Goal: Information Seeking & Learning: Check status

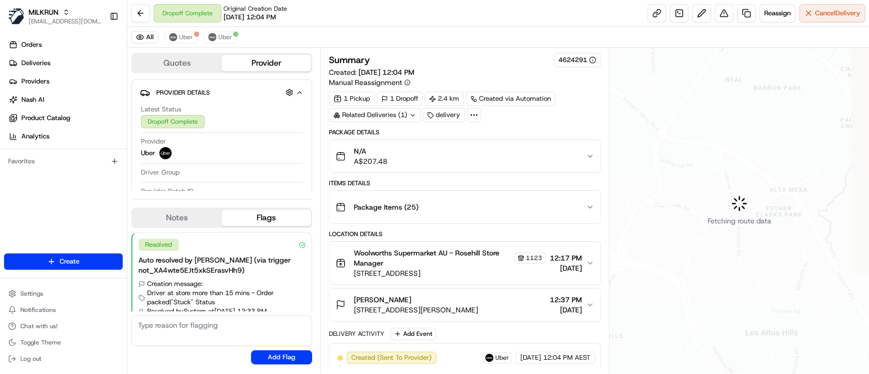
scroll to position [25, 0]
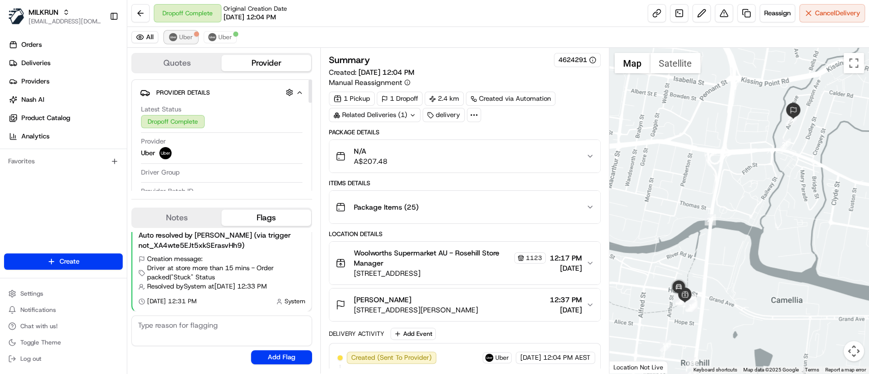
click at [189, 37] on span "Uber" at bounding box center [186, 37] width 14 height 8
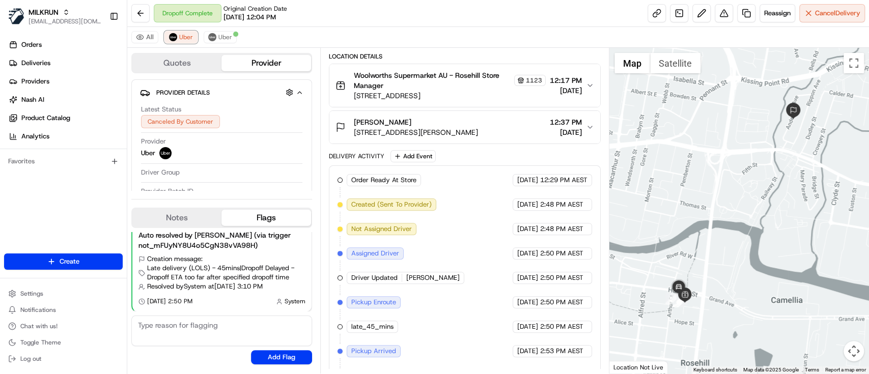
scroll to position [221, 0]
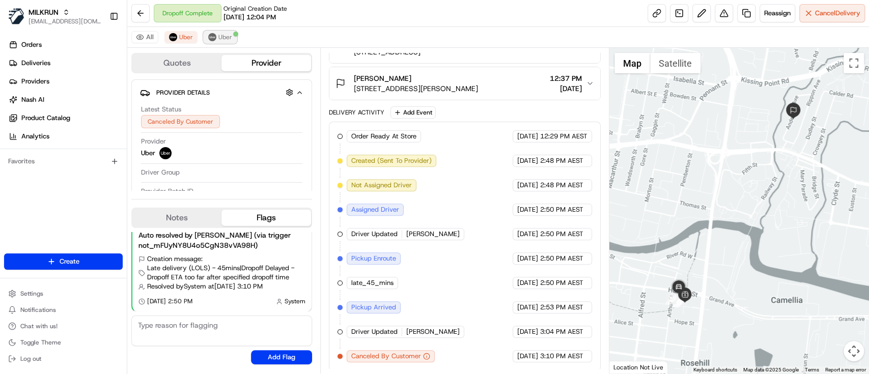
click at [223, 39] on span "Uber" at bounding box center [225, 37] width 14 height 8
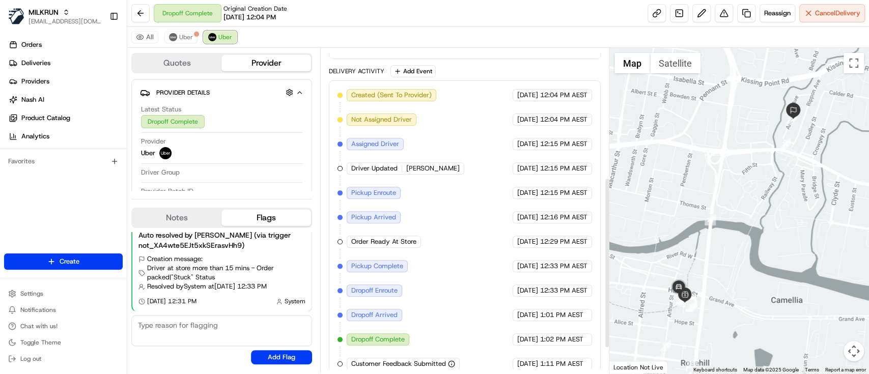
scroll to position [294, 0]
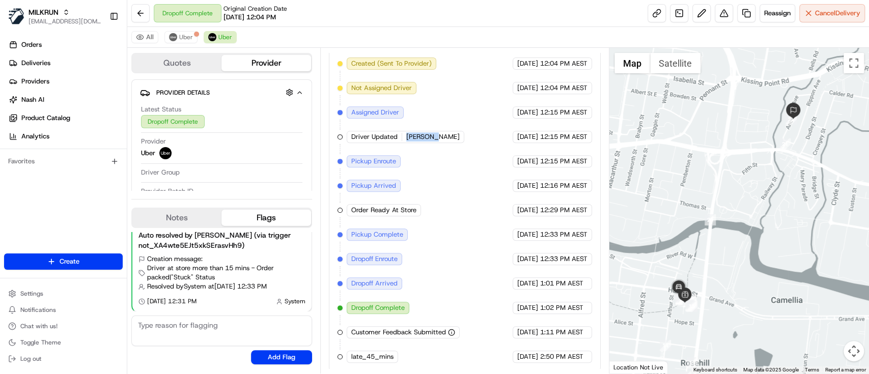
drag, startPoint x: 405, startPoint y: 136, endPoint x: 439, endPoint y: 136, distance: 34.6
click at [439, 136] on div "Created (Sent To Provider) Uber 16/08/2025 12:04 PM AEST Not Assigned Driver Ub…" at bounding box center [465, 210] width 255 height 305
copy span "NICKO T."
click at [60, 65] on link "Deliveries" at bounding box center [65, 63] width 123 height 16
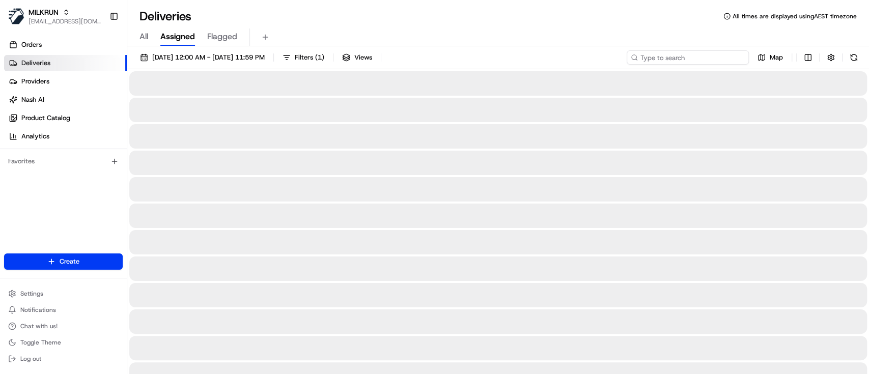
click at [716, 55] on input at bounding box center [688, 57] width 122 height 14
paste input "NICKO T."
type input "NICKO T."
click at [640, 58] on input "NICKO T." at bounding box center [688, 57] width 122 height 14
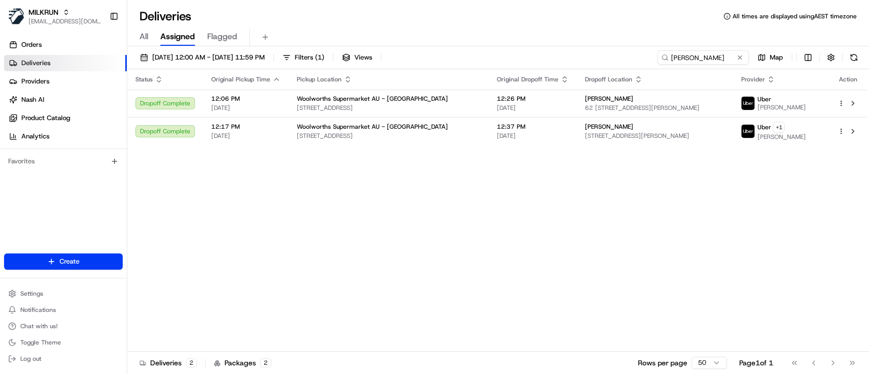
drag, startPoint x: 672, startPoint y: 215, endPoint x: 596, endPoint y: 274, distance: 96.5
click at [672, 215] on div "Status Original Pickup Time Pickup Location Original Dropoff Time Dropoff Locat…" at bounding box center [497, 210] width 740 height 283
click at [585, 110] on span "62 102/108 James Ruse Dr, Rosehill, NSW 2142, AU" at bounding box center [655, 108] width 140 height 8
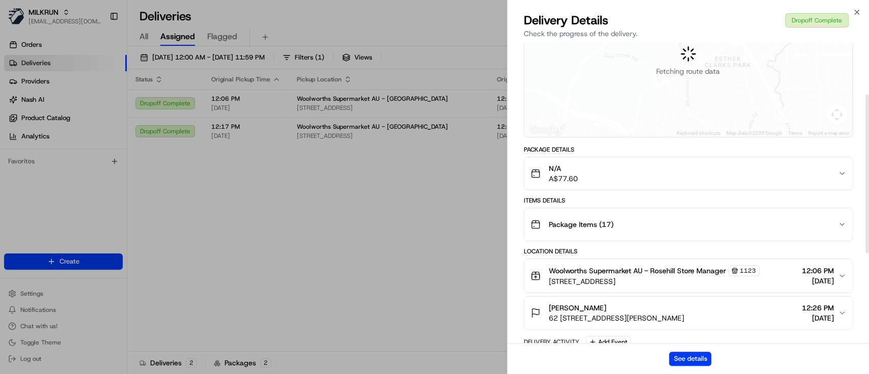
scroll to position [135, 0]
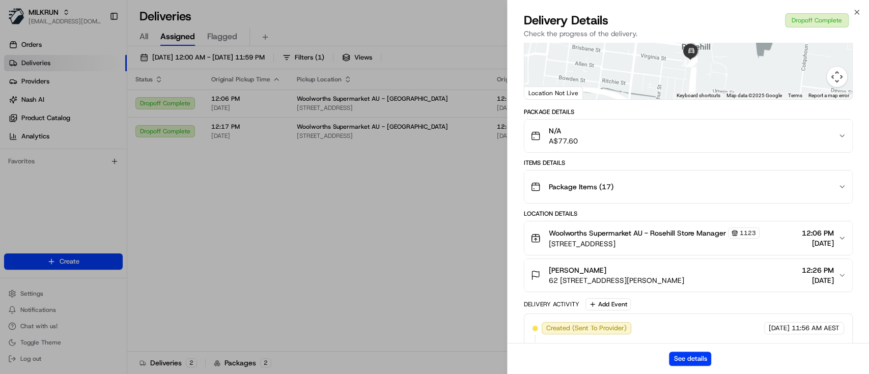
click at [627, 275] on div "hosea nduwimana" at bounding box center [616, 270] width 135 height 10
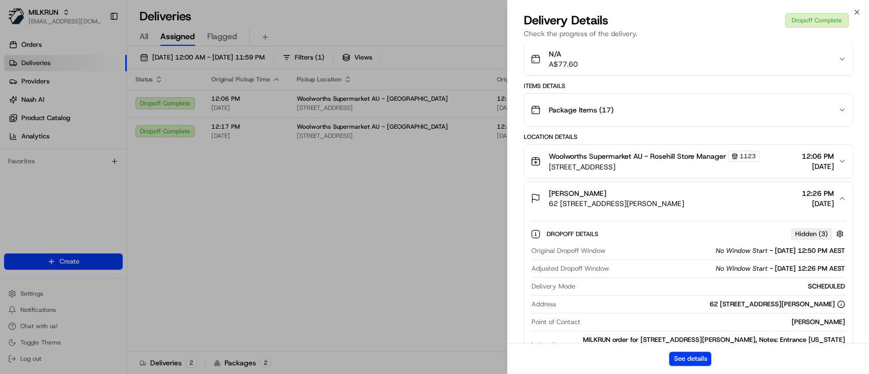
scroll to position [271, 0]
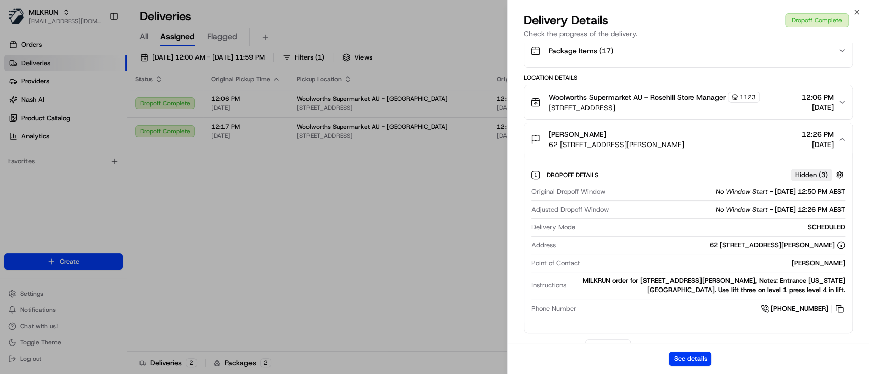
drag, startPoint x: 787, startPoint y: 273, endPoint x: 846, endPoint y: 274, distance: 59.6
click at [846, 274] on div "Dropoff Details Hidden ( 3 ) Original Dropoff Window No Window Start - 16/08/20…" at bounding box center [688, 240] width 328 height 169
copy div "hosea nduwimana"
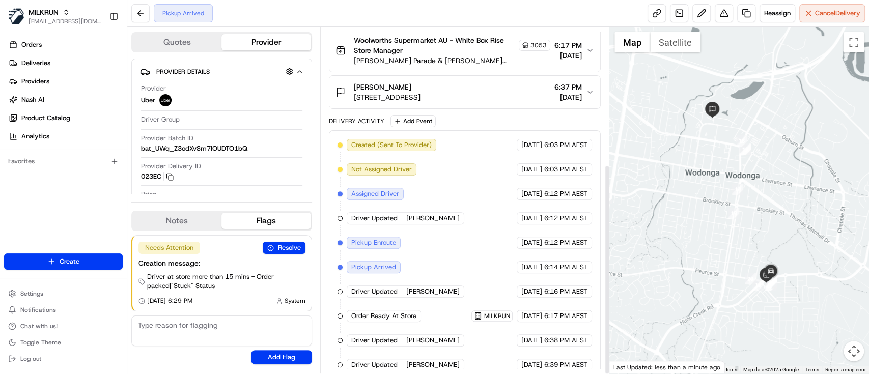
scroll to position [225, 0]
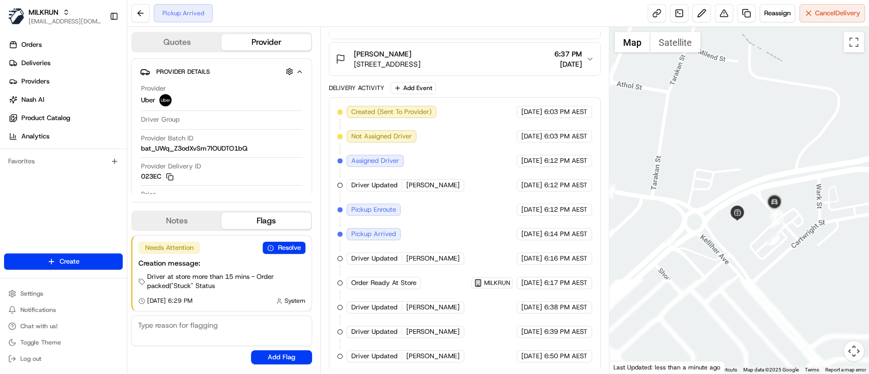
drag, startPoint x: 728, startPoint y: 250, endPoint x: 775, endPoint y: 88, distance: 169.6
click at [775, 88] on div at bounding box center [739, 200] width 260 height 347
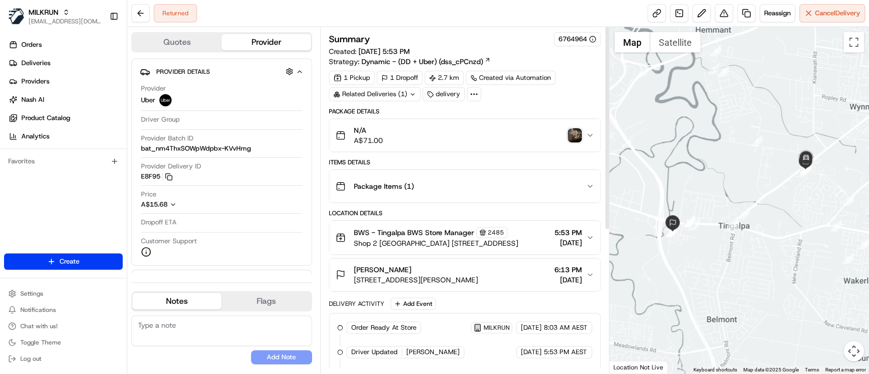
click at [574, 133] on img "button" at bounding box center [575, 135] width 14 height 14
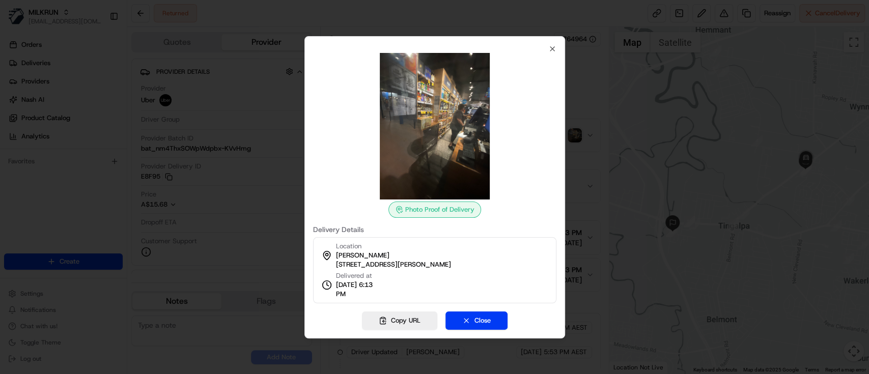
click at [574, 133] on div at bounding box center [434, 187] width 869 height 374
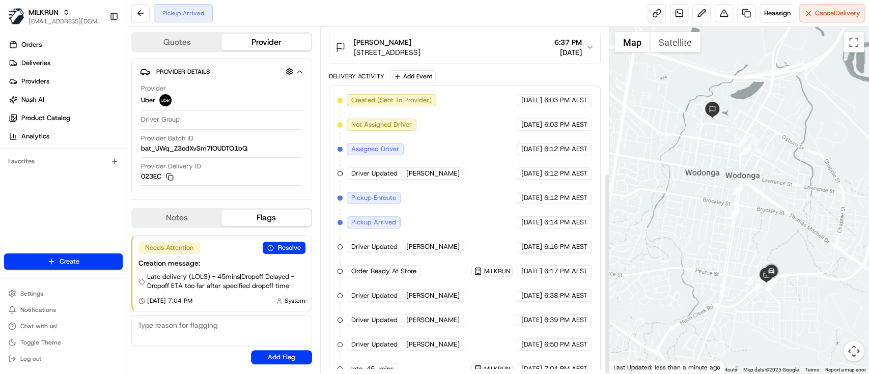
scroll to position [249, 0]
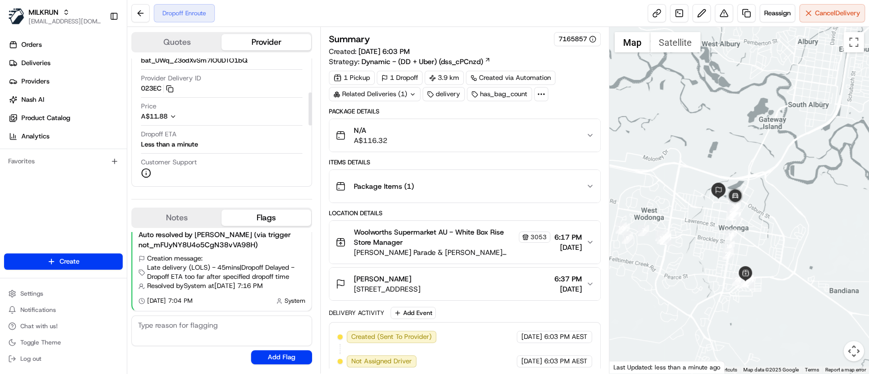
scroll to position [68, 0]
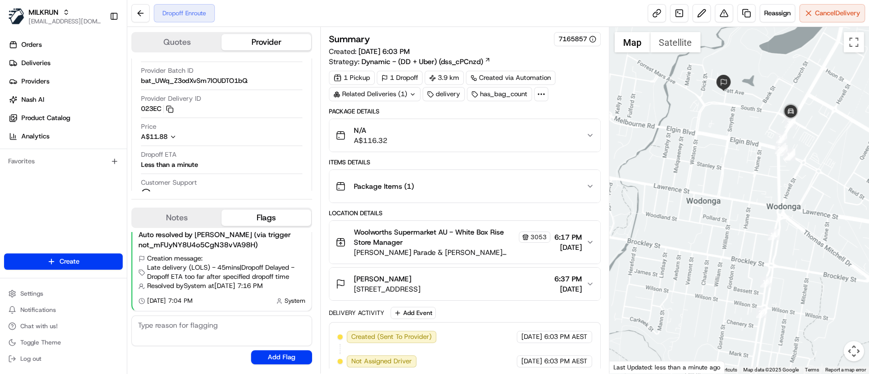
drag, startPoint x: 777, startPoint y: 191, endPoint x: 560, endPoint y: 120, distance: 228.3
click at [560, 120] on div "Quotes Provider Provider Details Hidden ( 1 ) Provider Uber Driver Group Provid…" at bounding box center [498, 200] width 742 height 347
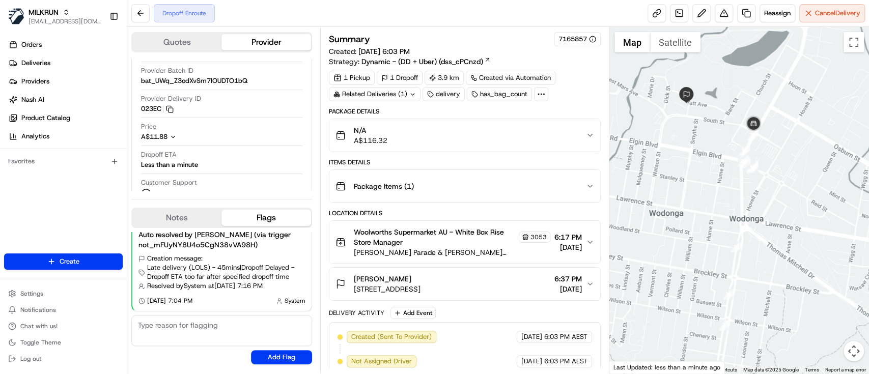
click at [805, 142] on div at bounding box center [739, 200] width 260 height 347
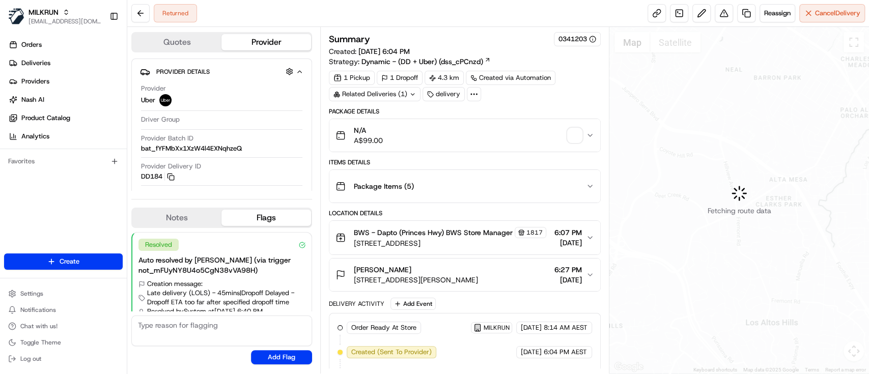
scroll to position [25, 0]
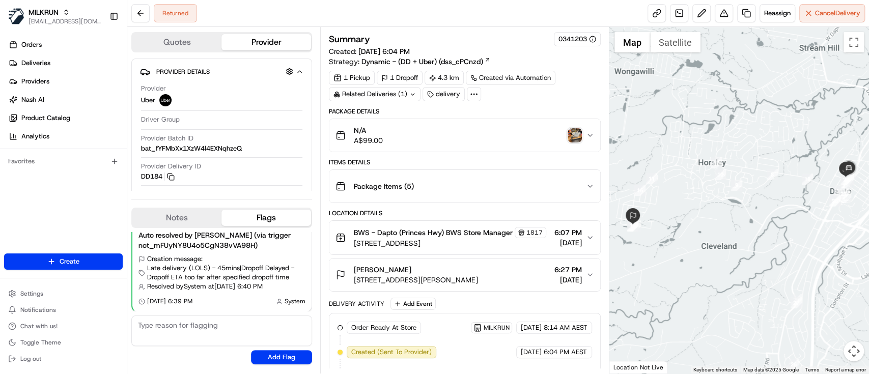
click at [732, 273] on div at bounding box center [739, 200] width 260 height 347
click at [571, 130] on img "button" at bounding box center [575, 135] width 14 height 14
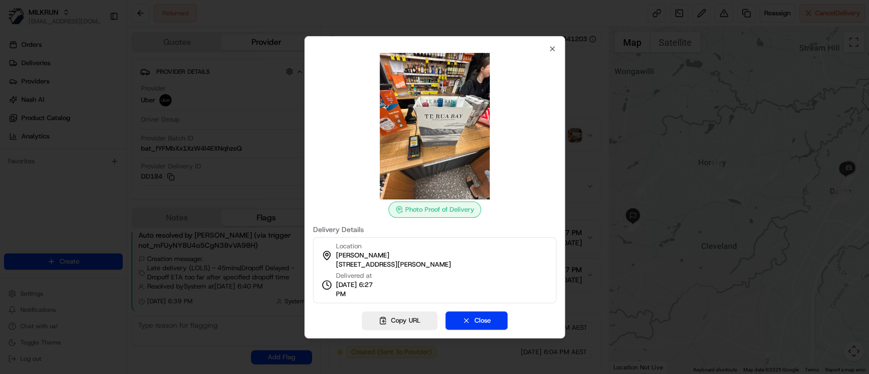
click at [732, 216] on div at bounding box center [434, 187] width 869 height 374
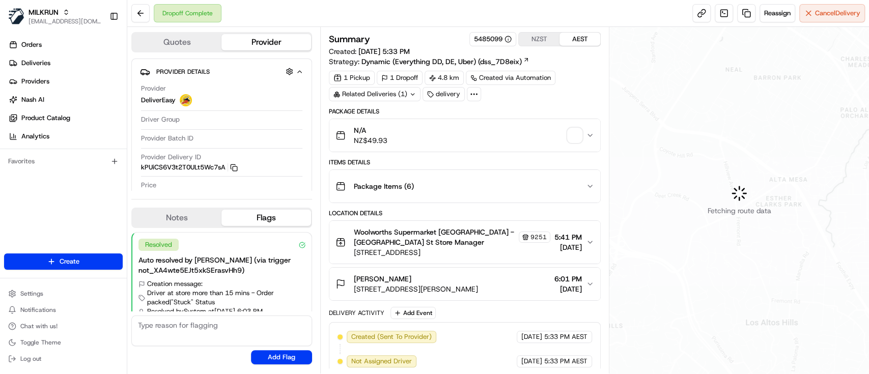
scroll to position [25, 0]
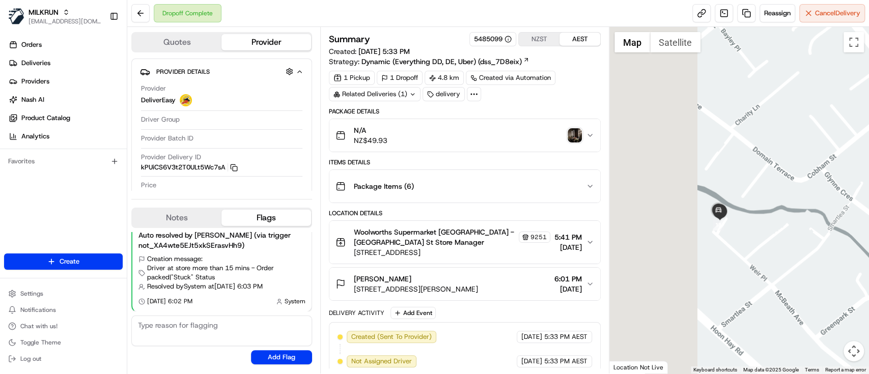
drag, startPoint x: 647, startPoint y: 228, endPoint x: 770, endPoint y: 231, distance: 123.2
click at [770, 231] on div at bounding box center [739, 200] width 260 height 347
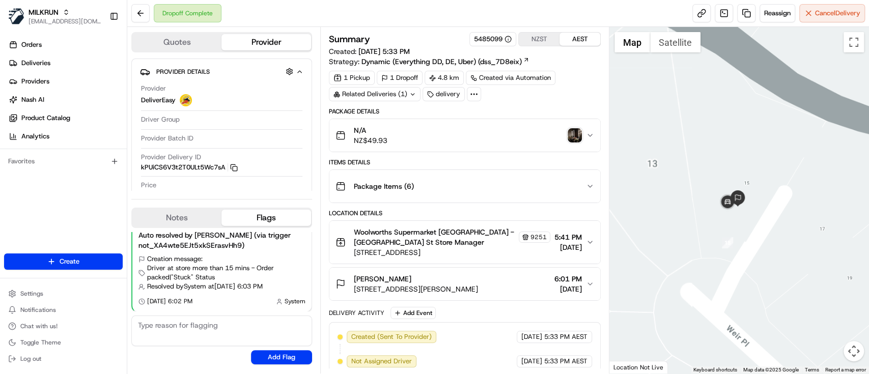
drag, startPoint x: 666, startPoint y: 226, endPoint x: 794, endPoint y: 226, distance: 127.8
click at [794, 226] on div at bounding box center [739, 200] width 260 height 347
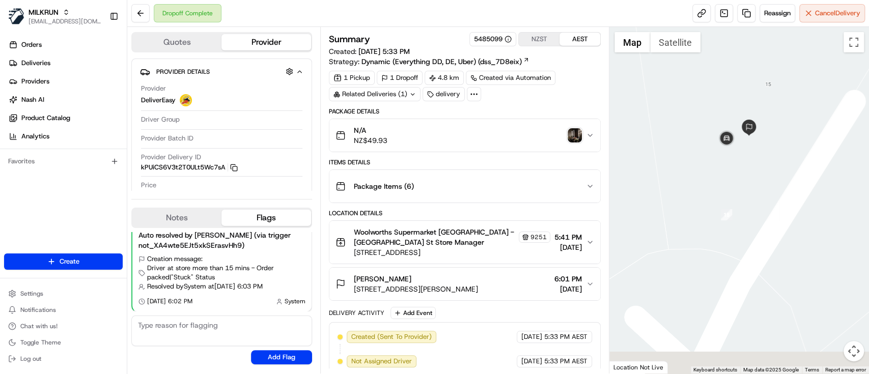
drag, startPoint x: 678, startPoint y: 226, endPoint x: 731, endPoint y: 177, distance: 71.7
click at [731, 177] on div at bounding box center [739, 200] width 260 height 347
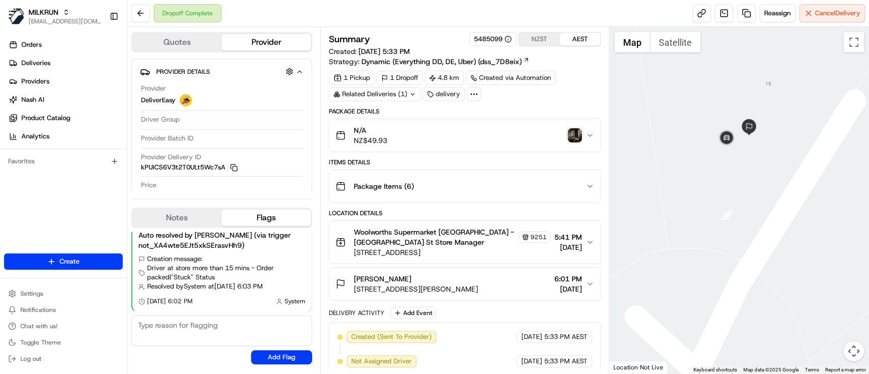
click at [576, 132] on img "button" at bounding box center [575, 135] width 14 height 14
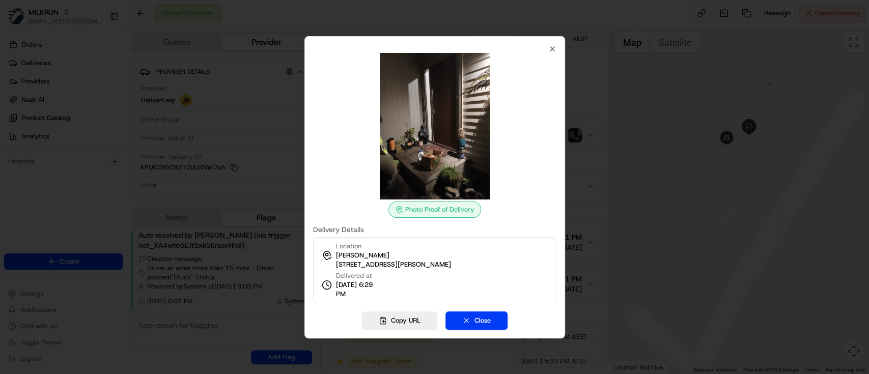
click at [613, 120] on div at bounding box center [434, 187] width 869 height 374
